Goal: Navigation & Orientation: Understand site structure

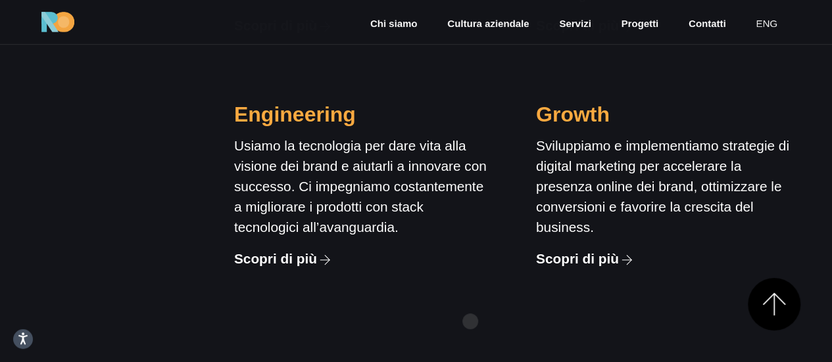
scroll to position [1446, 0]
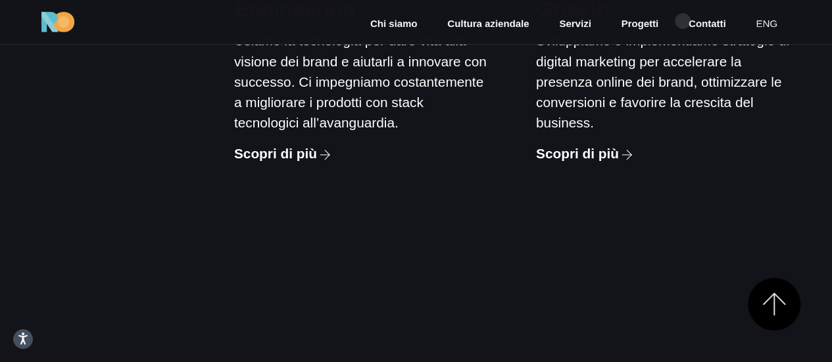
click at [682, 20] on ul "Chi siamo Cultura aziendale Servizi Progetti Contatti eng" at bounding box center [573, 22] width 433 height 20
click at [696, 25] on link "Contatti" at bounding box center [707, 23] width 40 height 15
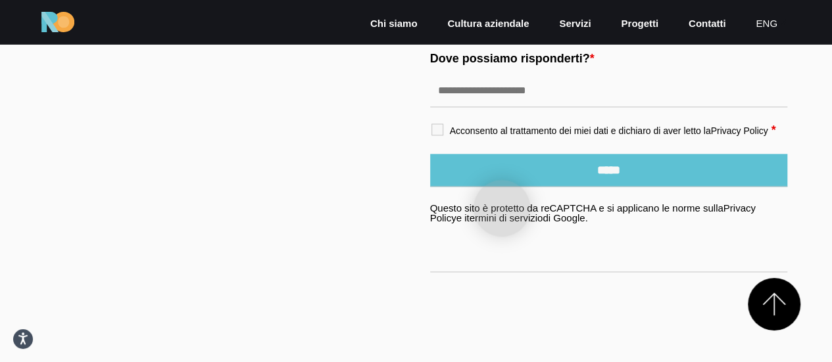
scroll to position [751, 0]
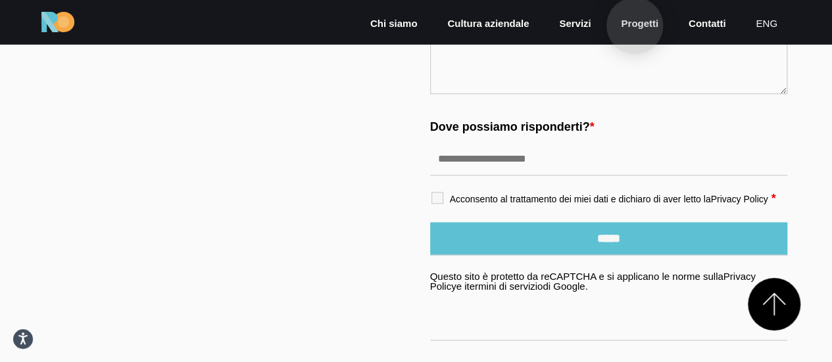
click at [634, 26] on link "Progetti" at bounding box center [639, 23] width 40 height 15
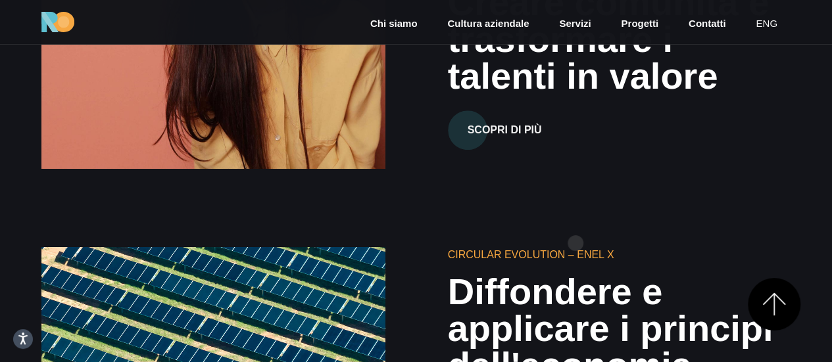
scroll to position [2893, 0]
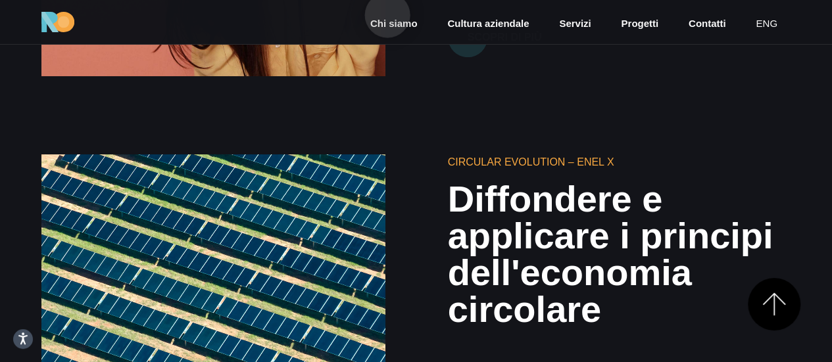
click at [387, 16] on link "Chi siamo" at bounding box center [394, 23] width 50 height 15
